Goal: Information Seeking & Learning: Learn about a topic

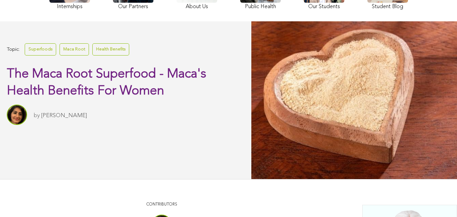
scroll to position [195, 0]
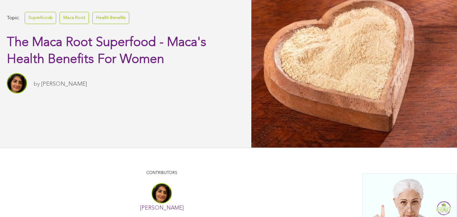
click at [59, 87] on link "[PERSON_NAME]" at bounding box center [64, 84] width 46 height 6
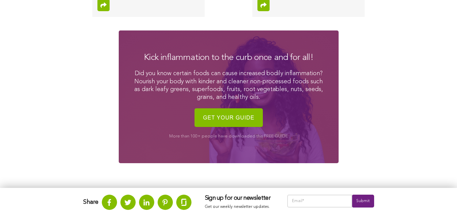
scroll to position [369, 0]
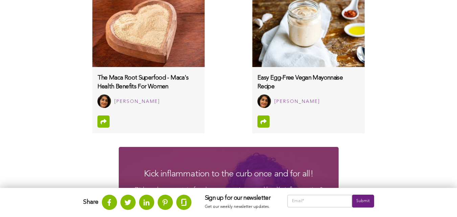
click at [258, 64] on img at bounding box center [308, 33] width 112 height 68
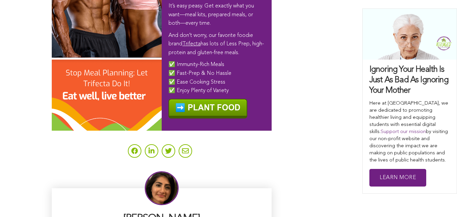
scroll to position [2272, 0]
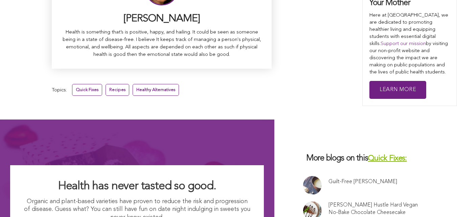
click at [303, 195] on link at bounding box center [312, 185] width 19 height 19
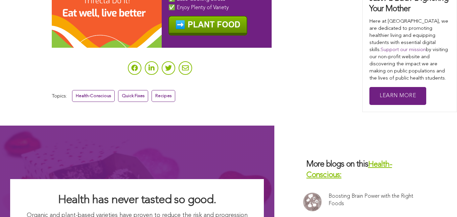
scroll to position [3231, 0]
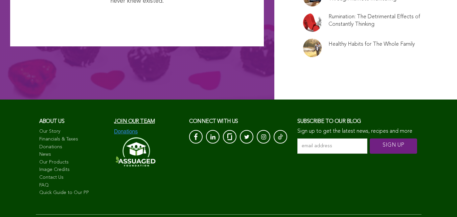
click at [40, 166] on link "Image Credits" at bounding box center [73, 169] width 68 height 7
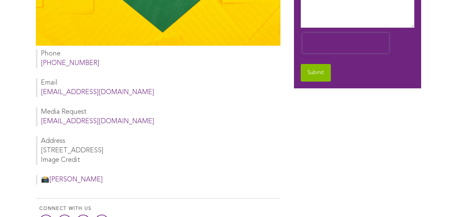
scroll to position [441, 0]
